Goal: Information Seeking & Learning: Learn about a topic

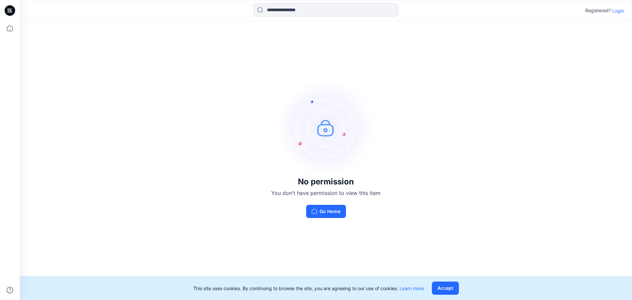
click at [620, 10] on p "Login" at bounding box center [618, 10] width 12 height 7
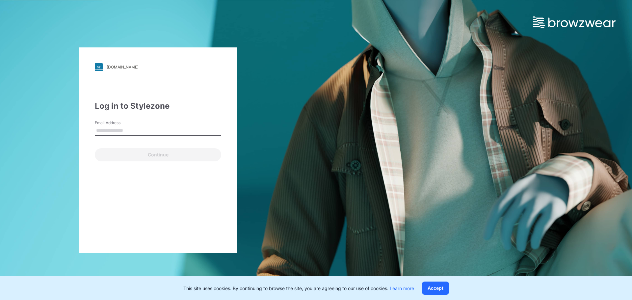
click at [150, 131] on input "Email Address" at bounding box center [158, 131] width 126 height 10
type input "**********"
click at [137, 147] on div "Continue" at bounding box center [158, 153] width 126 height 16
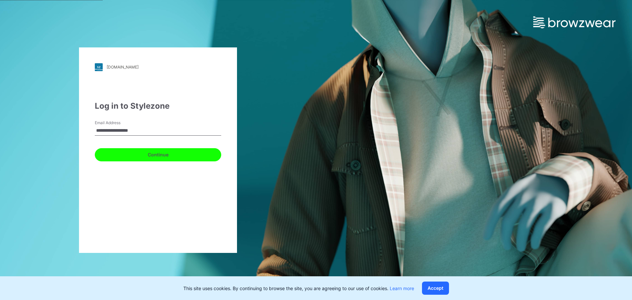
click at [149, 159] on button "Continue" at bounding box center [158, 154] width 126 height 13
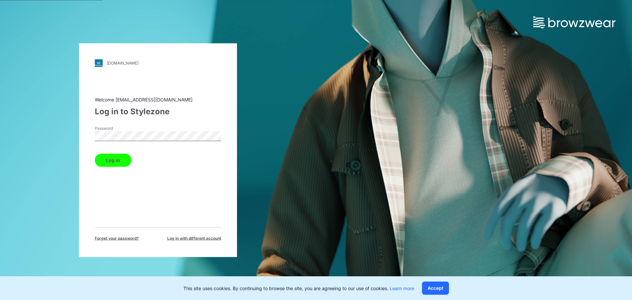
click at [95, 153] on button "Log in" at bounding box center [113, 159] width 37 height 13
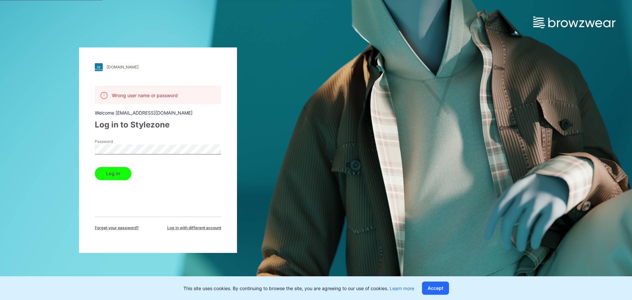
click at [0, 121] on div "[DOMAIN_NAME] Loading... Wrong user name or password Welcome [EMAIL_ADDRESS][DO…" at bounding box center [158, 150] width 316 height 300
click at [95, 167] on button "Log in" at bounding box center [113, 173] width 37 height 13
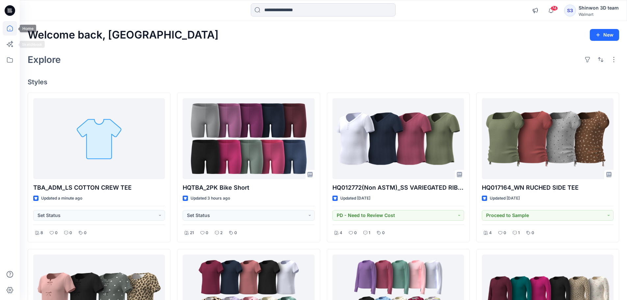
click at [9, 29] on icon at bounding box center [10, 28] width 14 height 14
click at [8, 56] on icon at bounding box center [10, 60] width 14 height 14
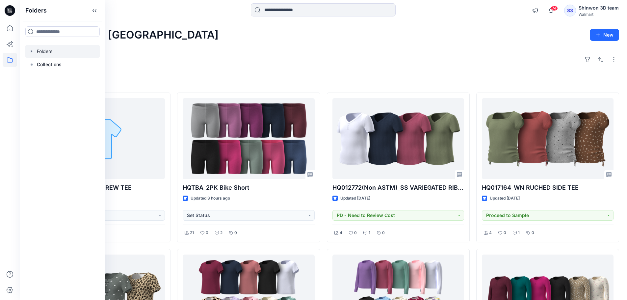
click at [45, 48] on div at bounding box center [62, 51] width 75 height 13
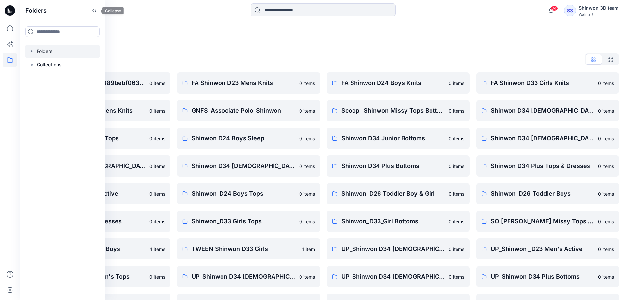
click at [94, 10] on icon at bounding box center [94, 10] width 11 height 11
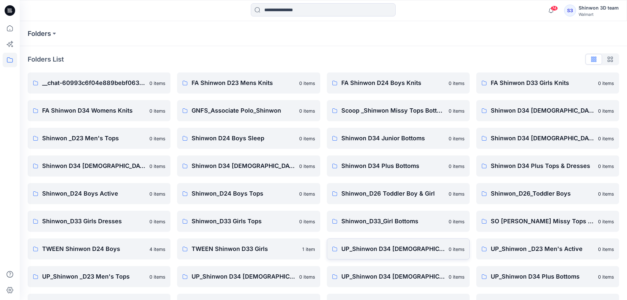
click at [412, 249] on p "UP_Shinwon D34 [DEMOGRAPHIC_DATA] Knit Tops" at bounding box center [392, 248] width 103 height 9
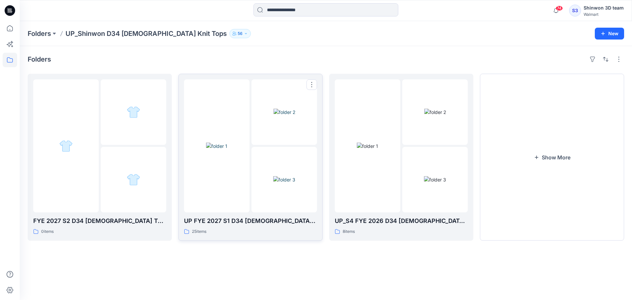
click at [223, 225] on div "UP FYE 2027 S1 D34 [DEMOGRAPHIC_DATA] Knit Tops 25 items" at bounding box center [250, 225] width 133 height 19
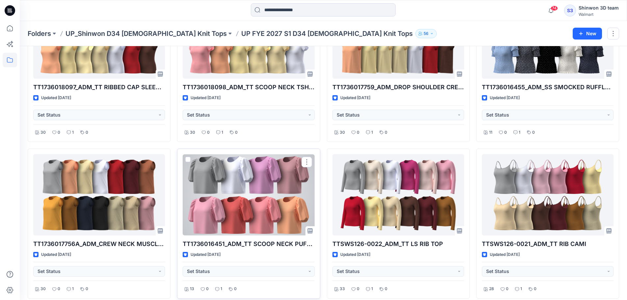
scroll to position [307, 0]
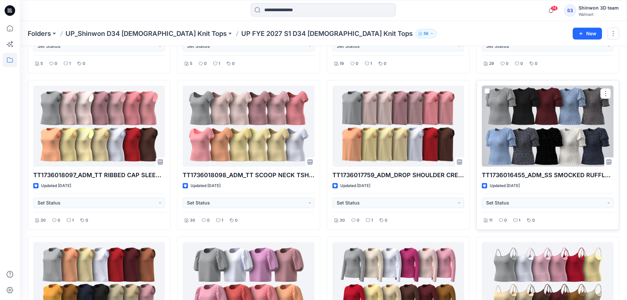
click at [513, 142] on div at bounding box center [548, 126] width 132 height 81
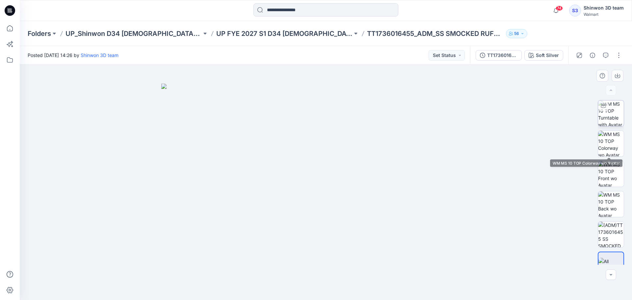
click at [612, 114] on img at bounding box center [611, 113] width 26 height 26
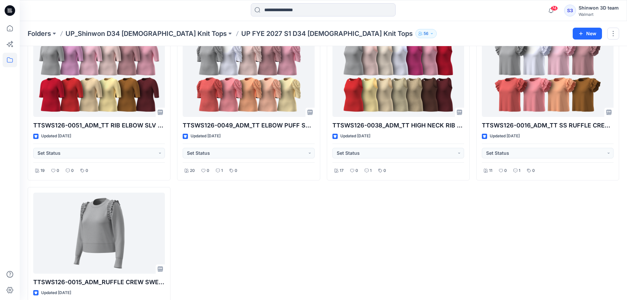
scroll to position [782, 0]
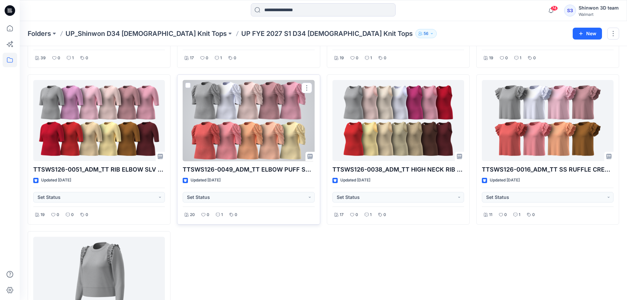
click at [270, 128] on div at bounding box center [249, 120] width 132 height 81
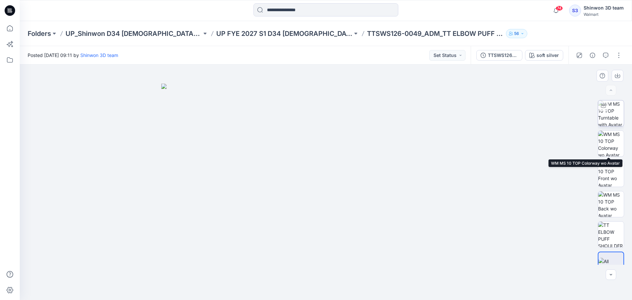
click at [616, 113] on img at bounding box center [611, 113] width 26 height 26
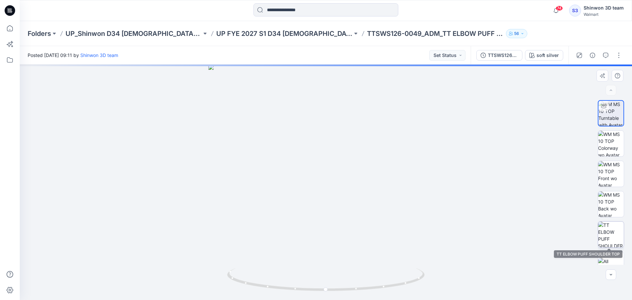
click at [610, 231] on img at bounding box center [611, 235] width 26 height 26
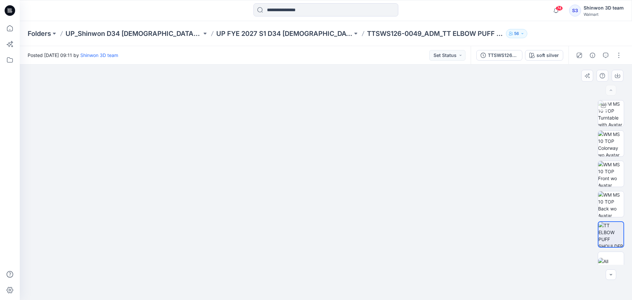
drag, startPoint x: 253, startPoint y: 210, endPoint x: 257, endPoint y: 201, distance: 10.0
click at [257, 201] on img at bounding box center [325, 170] width 341 height 257
click at [415, 103] on img at bounding box center [325, 175] width 321 height 249
click at [618, 115] on img at bounding box center [611, 113] width 26 height 26
drag, startPoint x: 328, startPoint y: 130, endPoint x: 375, endPoint y: 199, distance: 83.5
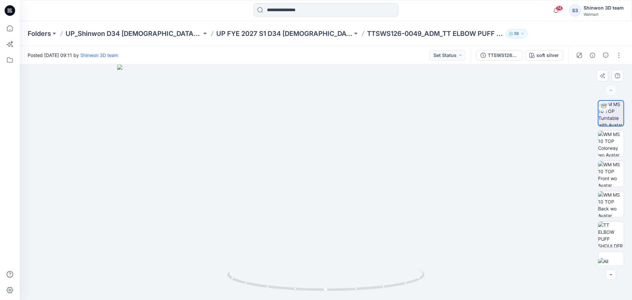
click at [325, 202] on img at bounding box center [325, 182] width 417 height 235
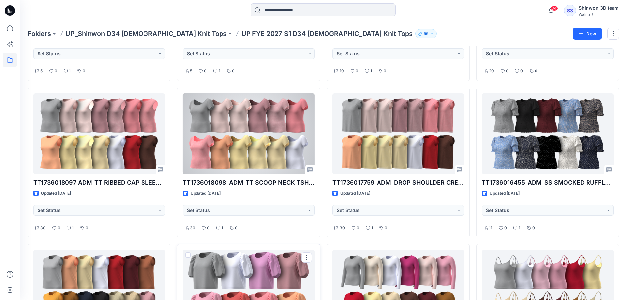
scroll to position [387, 0]
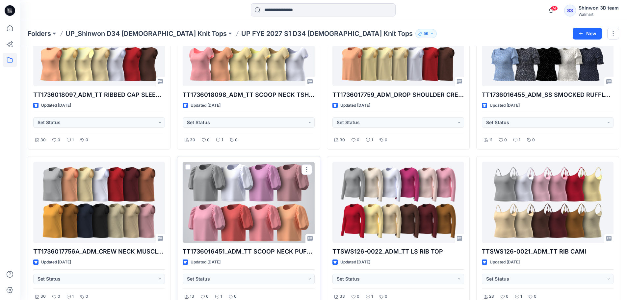
click at [271, 181] on div at bounding box center [249, 202] width 132 height 81
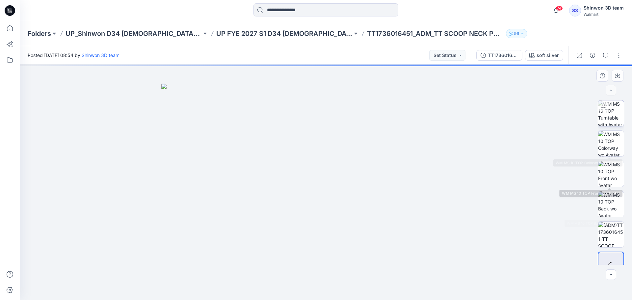
click at [614, 113] on img at bounding box center [611, 113] width 26 height 26
drag, startPoint x: 352, startPoint y: 165, endPoint x: 357, endPoint y: 233, distance: 68.0
click at [356, 235] on img at bounding box center [325, 150] width 443 height 299
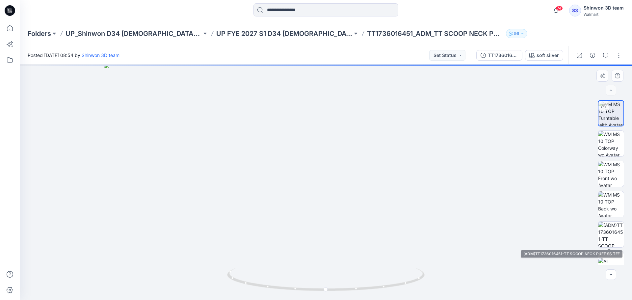
click at [592, 227] on div at bounding box center [611, 182] width 42 height 165
click at [604, 229] on img at bounding box center [611, 235] width 26 height 26
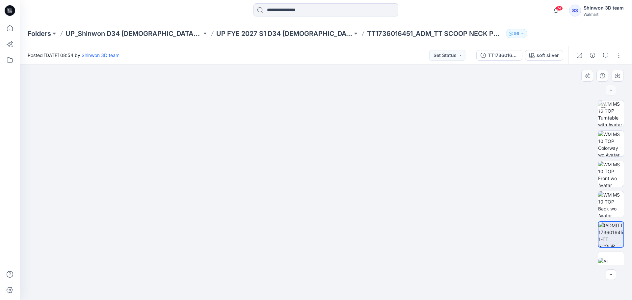
click at [249, 199] on img at bounding box center [326, 171] width 348 height 255
click at [225, 181] on img at bounding box center [325, 165] width 387 height 269
click at [613, 114] on img at bounding box center [611, 113] width 26 height 26
drag, startPoint x: 363, startPoint y: 193, endPoint x: 361, endPoint y: 228, distance: 36.0
click at [363, 228] on img at bounding box center [325, 182] width 391 height 235
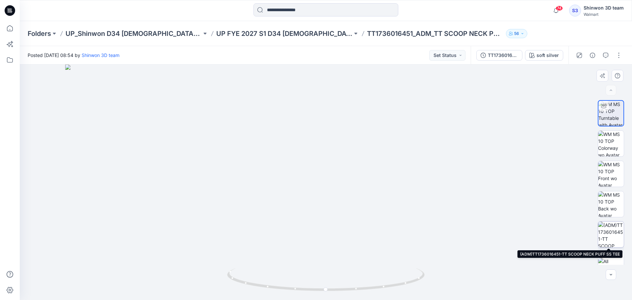
click at [603, 234] on img at bounding box center [611, 235] width 26 height 26
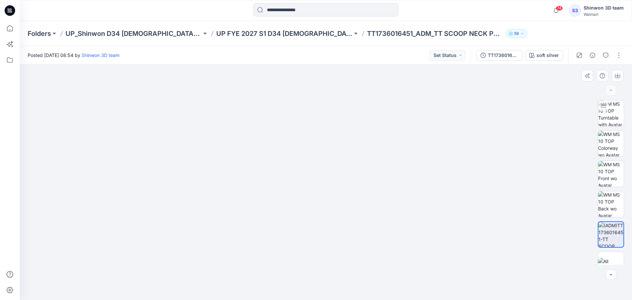
drag, startPoint x: 238, startPoint y: 213, endPoint x: 234, endPoint y: 198, distance: 14.6
click at [236, 201] on img at bounding box center [326, 168] width 367 height 264
drag, startPoint x: 210, startPoint y: 188, endPoint x: 213, endPoint y: 186, distance: 3.5
click at [213, 186] on img at bounding box center [325, 156] width 387 height 288
click at [238, 166] on img at bounding box center [325, 156] width 387 height 288
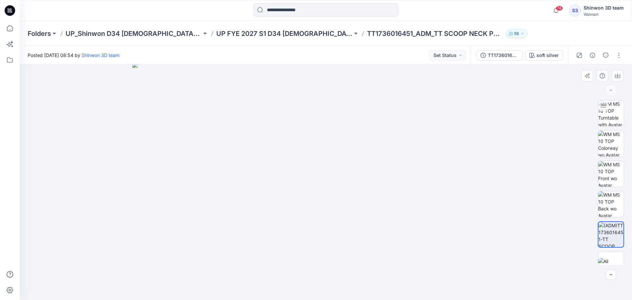
drag, startPoint x: 408, startPoint y: 198, endPoint x: 401, endPoint y: 233, distance: 35.8
click at [401, 233] on img at bounding box center [325, 181] width 387 height 237
